Goal: Task Accomplishment & Management: Manage account settings

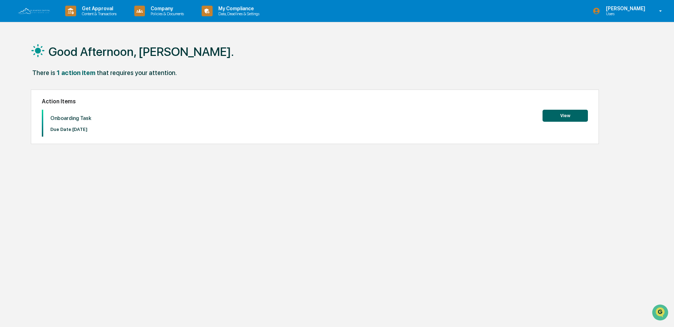
click at [572, 118] on button "View" at bounding box center [565, 116] width 45 height 12
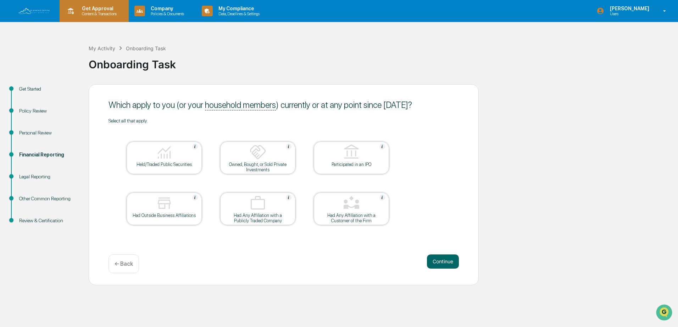
click at [96, 7] on p "Get Approval" at bounding box center [98, 9] width 44 height 6
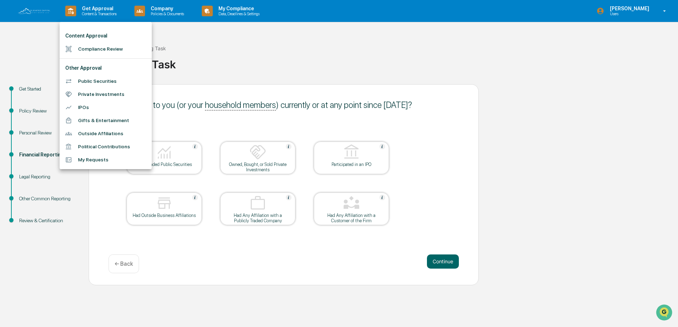
click at [225, 11] on div at bounding box center [339, 163] width 678 height 327
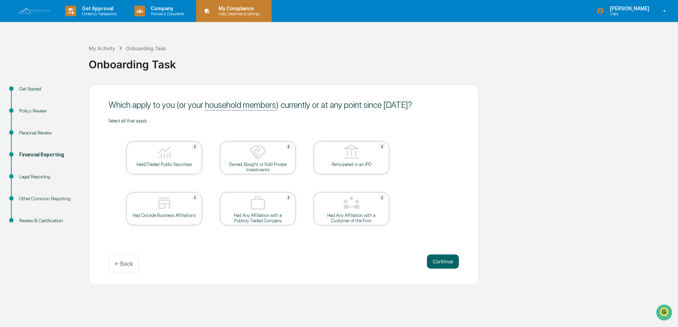
click at [240, 13] on p "Data, Deadlines & Settings" at bounding box center [238, 13] width 50 height 5
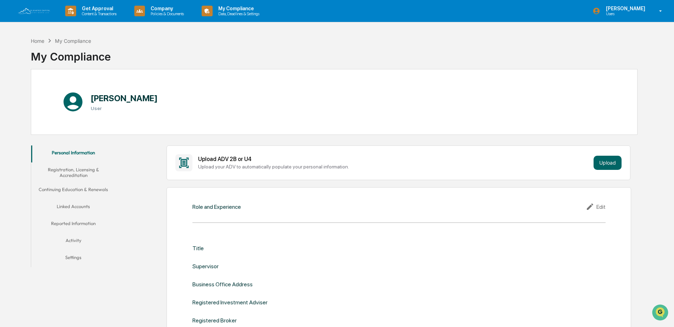
click at [75, 208] on button "Linked Accounts" at bounding box center [73, 208] width 85 height 17
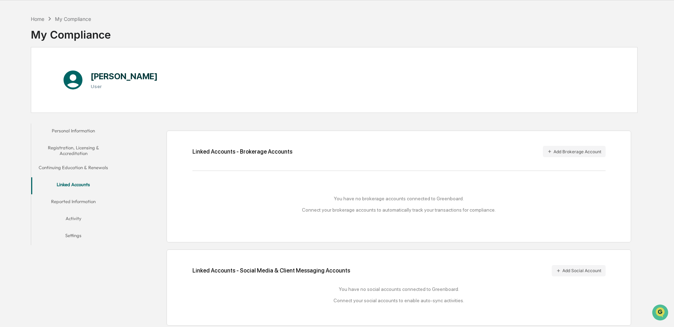
scroll to position [34, 0]
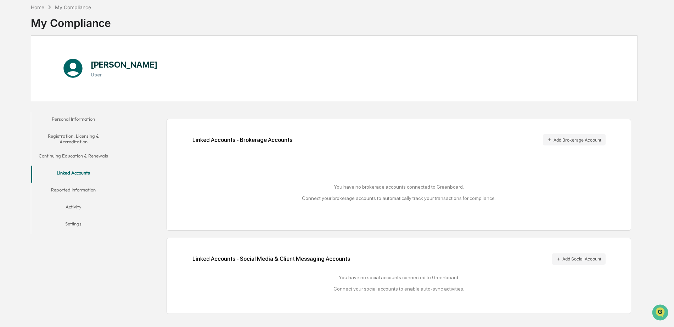
click at [368, 259] on div "Linked Accounts - Social Media & Client Messaging Accounts Add Social Account" at bounding box center [398, 259] width 413 height 11
click at [571, 144] on button "Add Brokerage Account" at bounding box center [574, 139] width 63 height 11
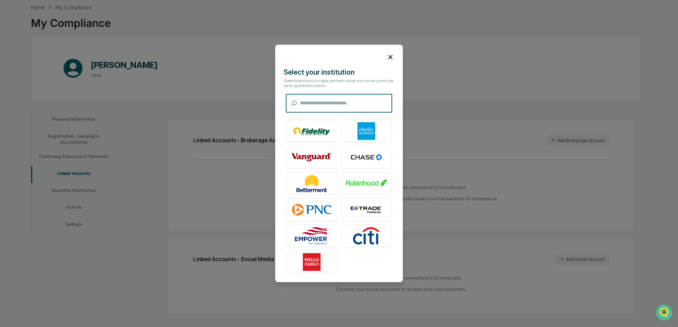
click at [335, 95] on input "text" at bounding box center [346, 103] width 92 height 19
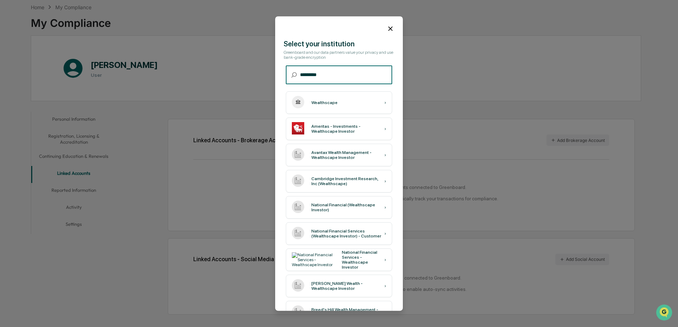
type input "*********"
click at [340, 102] on div "Wealthscape ›" at bounding box center [339, 102] width 106 height 23
click at [336, 73] on input "*********" at bounding box center [346, 75] width 92 height 19
drag, startPoint x: 331, startPoint y: 74, endPoint x: 291, endPoint y: 75, distance: 39.4
click at [291, 75] on div "​ ********* ​" at bounding box center [339, 75] width 106 height 19
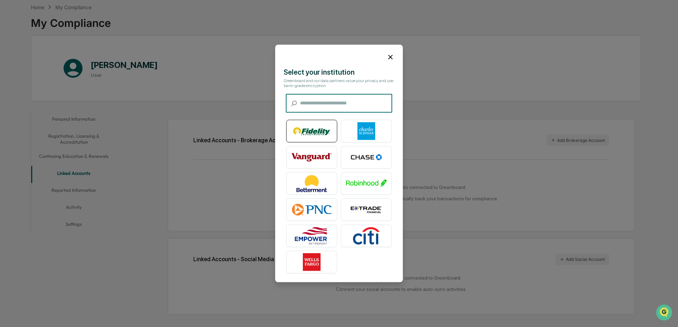
click at [316, 130] on img at bounding box center [311, 132] width 40 height 18
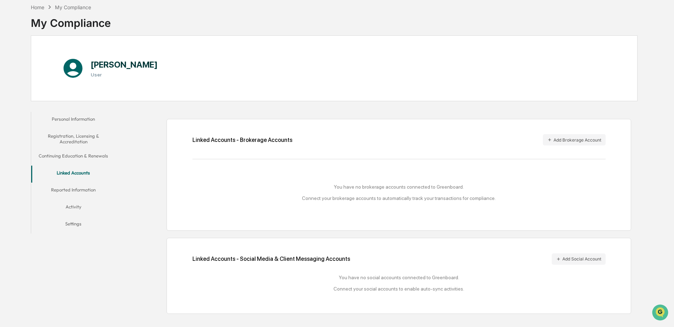
click at [75, 204] on button "Activity" at bounding box center [73, 208] width 85 height 17
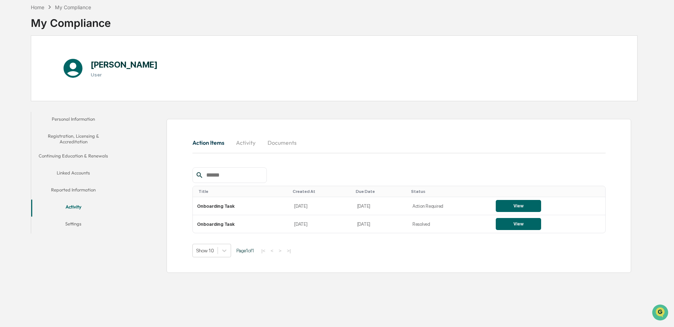
click at [73, 183] on button "Linked Accounts" at bounding box center [73, 174] width 85 height 17
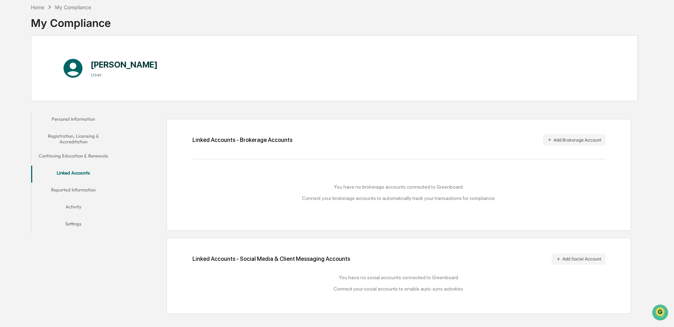
click at [77, 153] on button "Continuing Education & Renewals" at bounding box center [73, 157] width 85 height 17
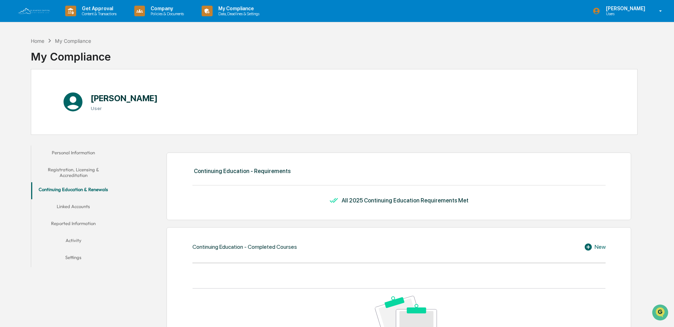
click at [75, 169] on button "Registration, Licensing & Accreditation" at bounding box center [73, 173] width 85 height 20
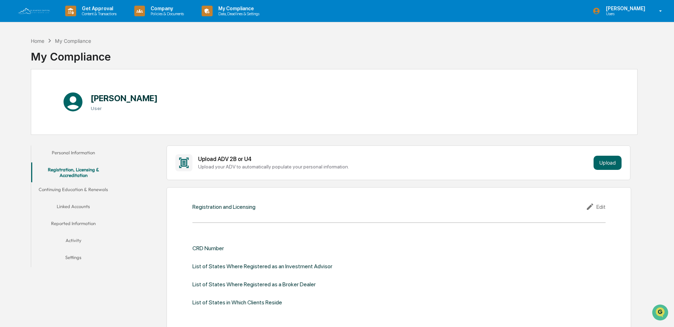
click at [69, 152] on button "Personal Information" at bounding box center [73, 154] width 85 height 17
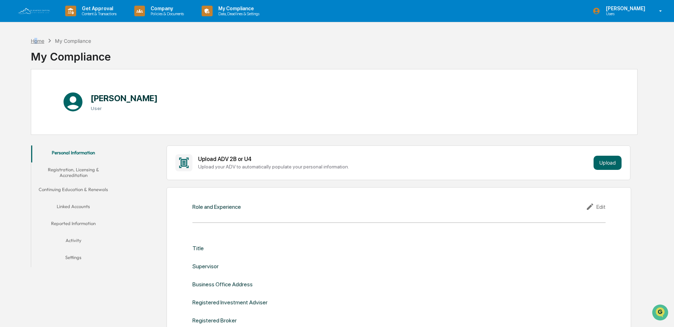
click at [36, 39] on div "Home" at bounding box center [37, 41] width 13 height 6
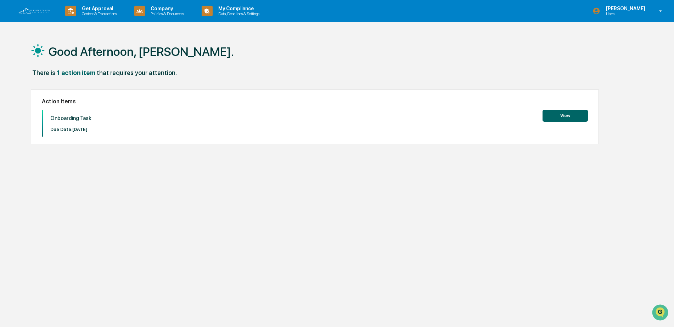
click at [166, 244] on div "Good Afternoon, [PERSON_NAME]. There is 1 action item that requires your attent…" at bounding box center [334, 197] width 628 height 327
click at [259, 248] on div "Good Afternoon, [PERSON_NAME]. There is 1 action item that requires your attent…" at bounding box center [334, 197] width 628 height 327
